Goal: Information Seeking & Learning: Learn about a topic

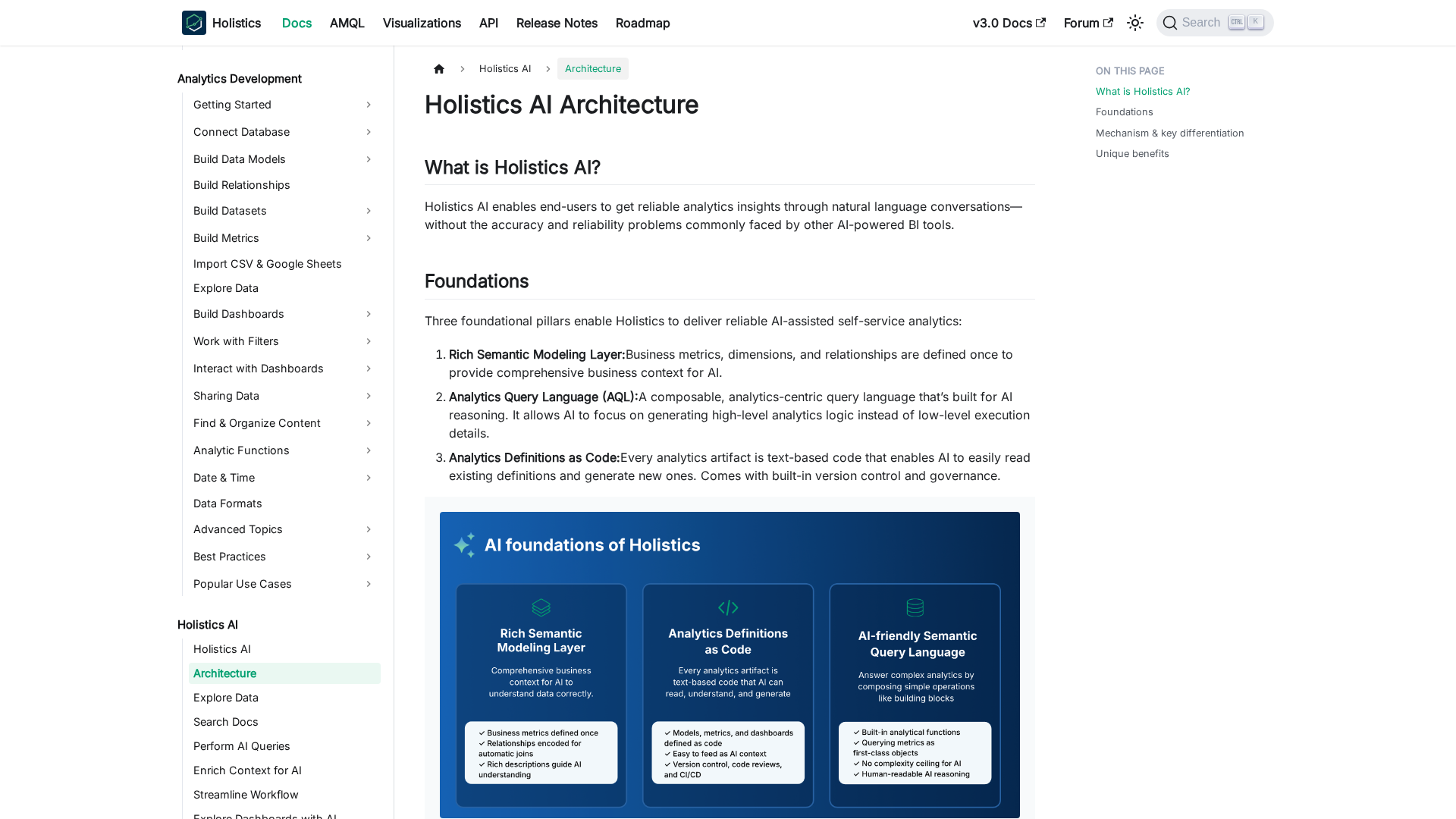
scroll to position [234, 0]
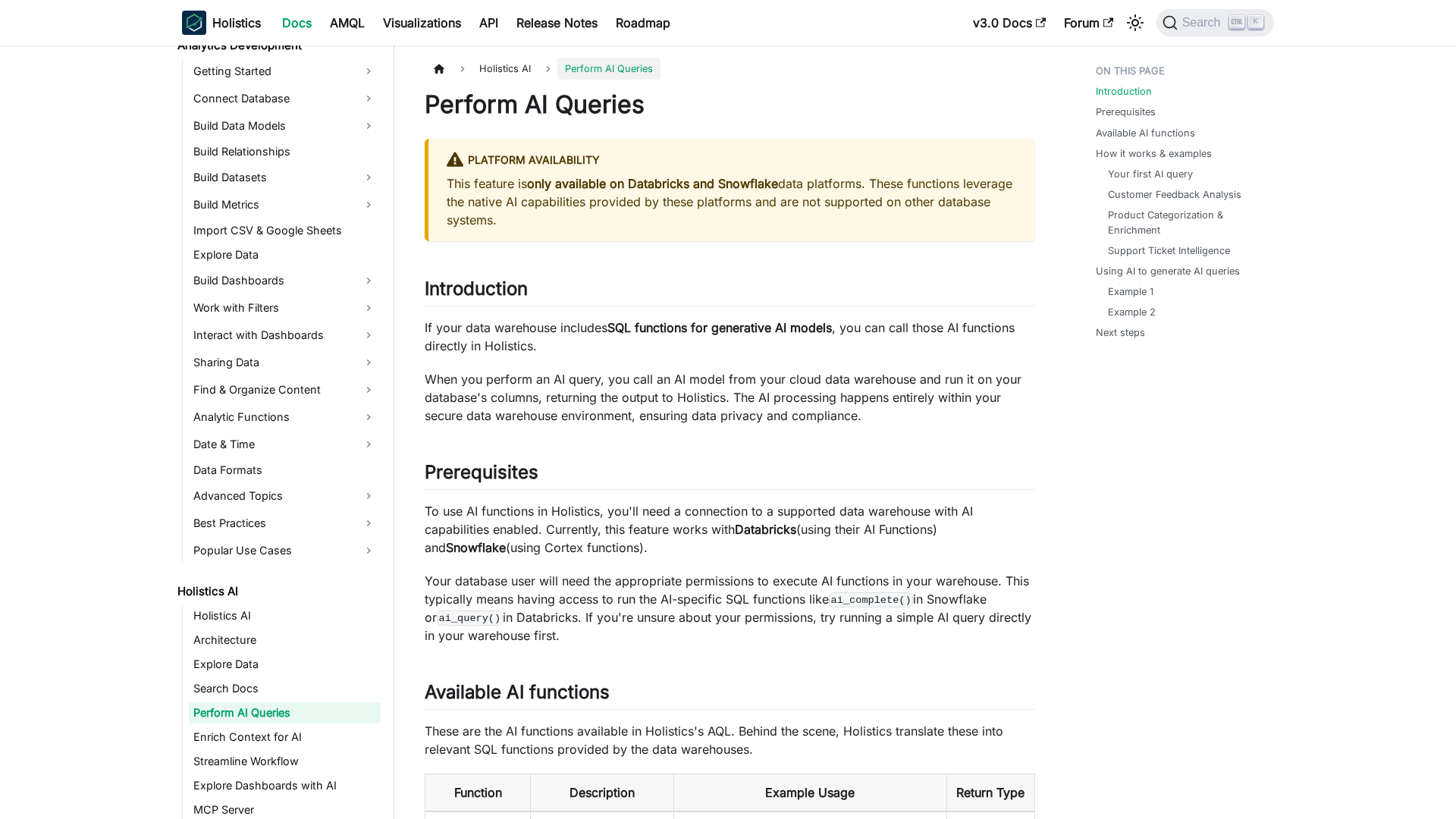
scroll to position [306, 0]
